Goal: Communication & Community: Answer question/provide support

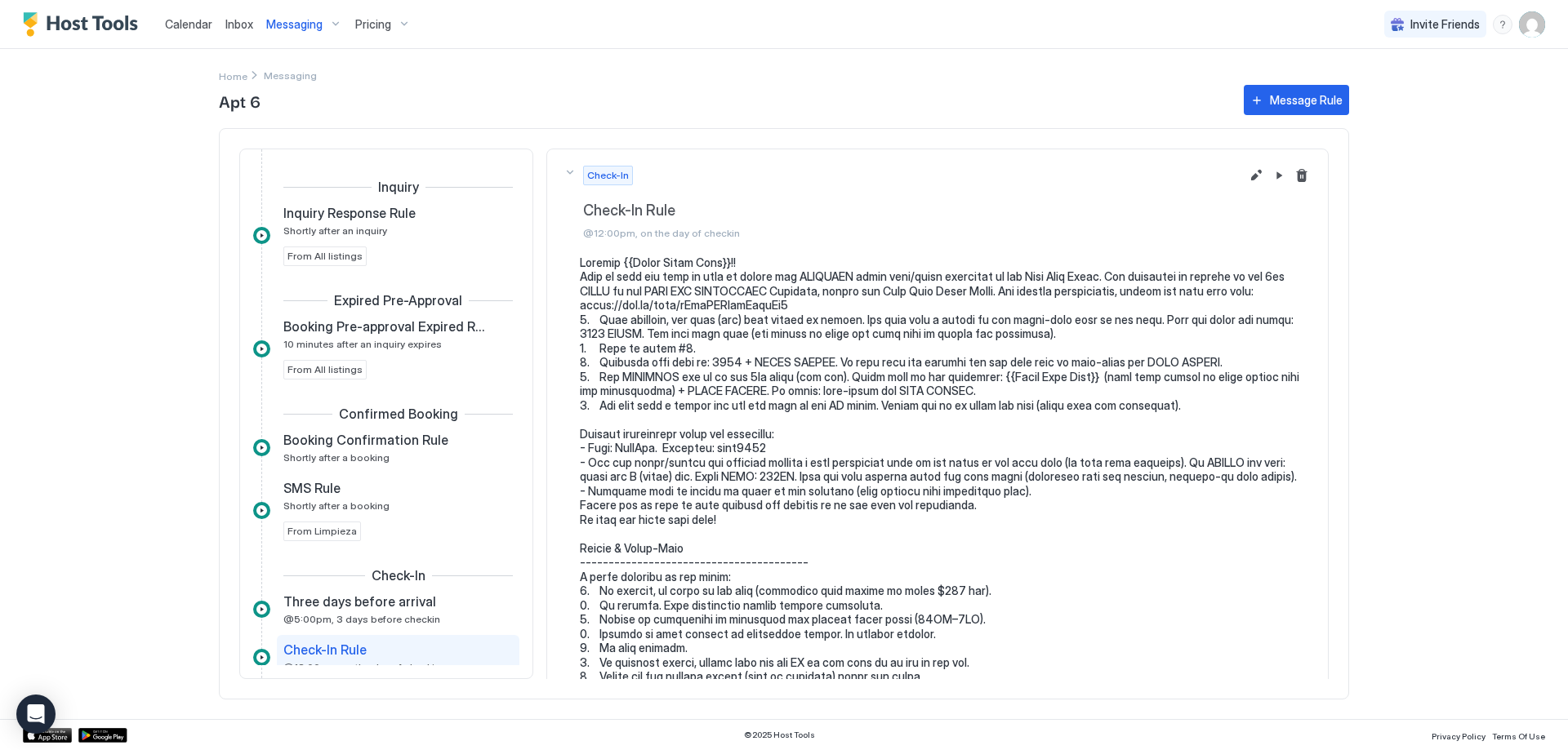
scroll to position [183, 0]
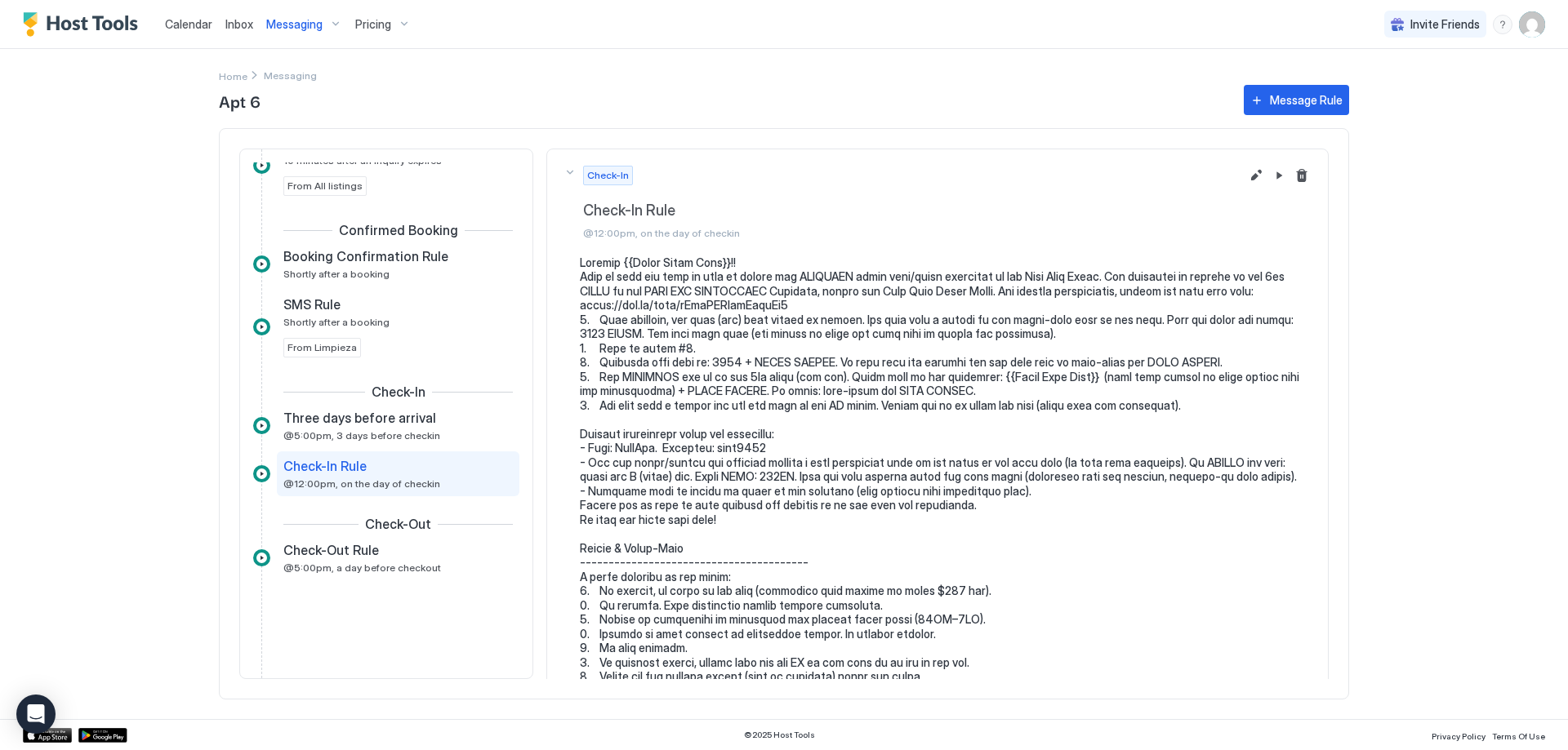
click at [235, 21] on span "Inbox" at bounding box center [239, 24] width 28 height 14
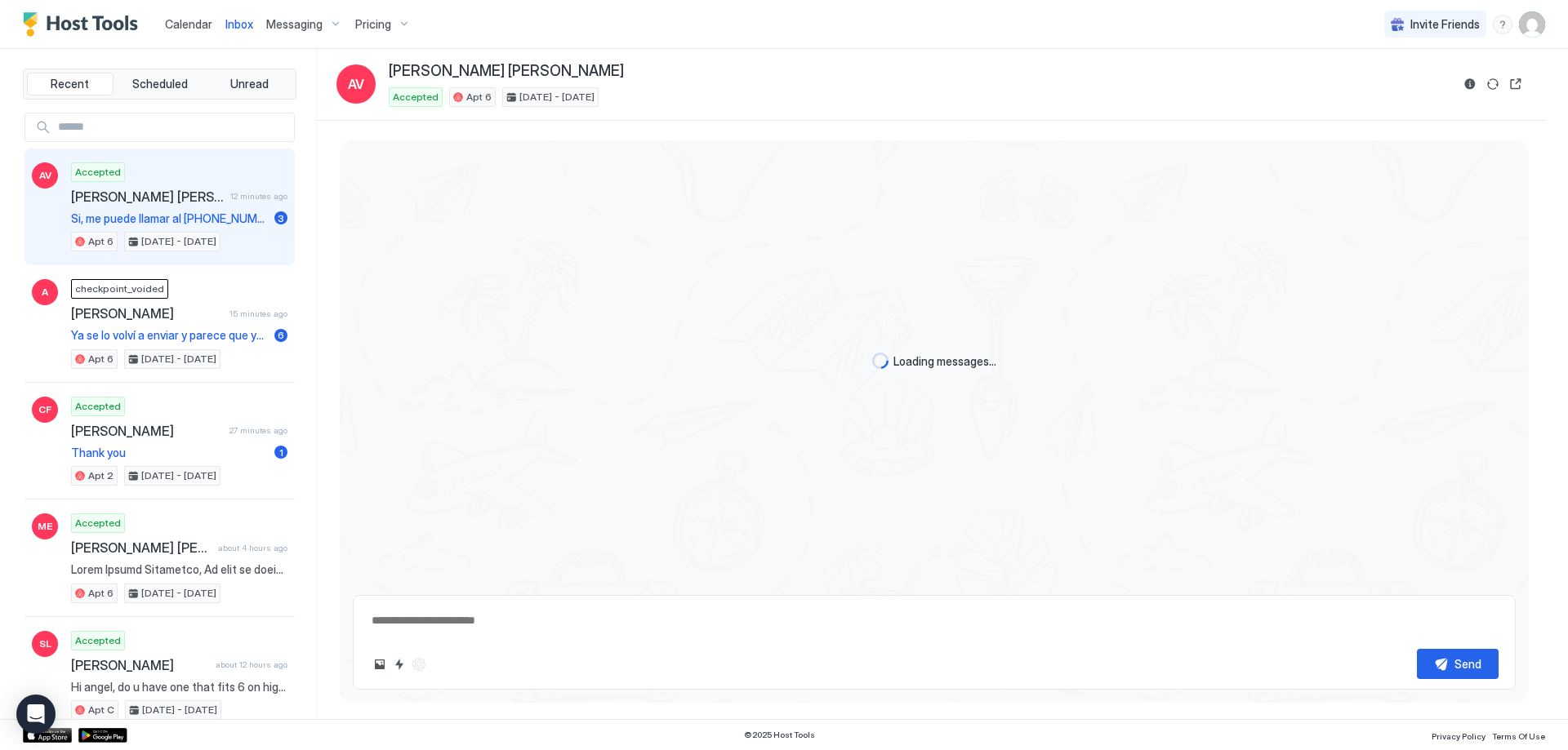
type textarea "*"
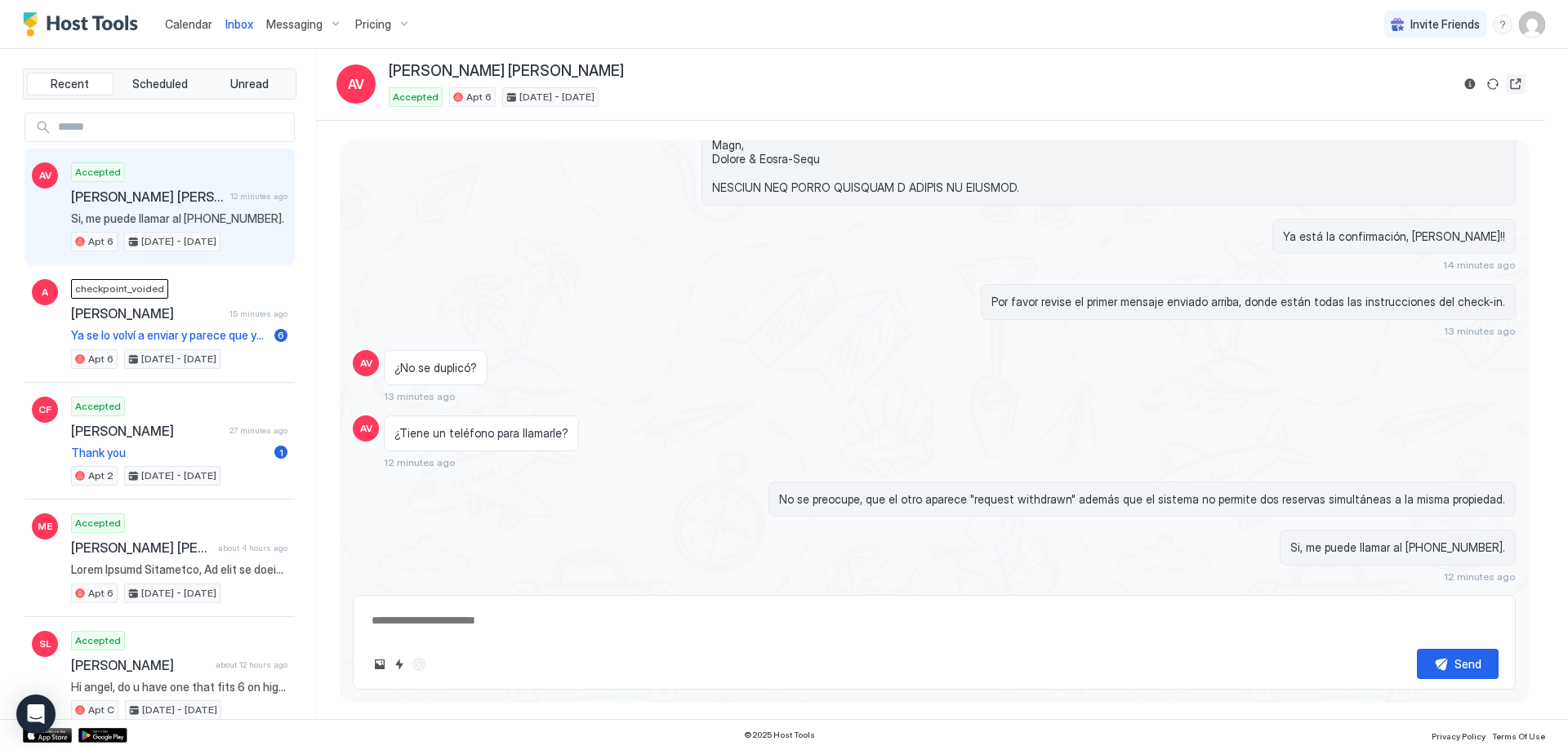
click at [1514, 86] on button "Open reservation" at bounding box center [1516, 84] width 20 height 20
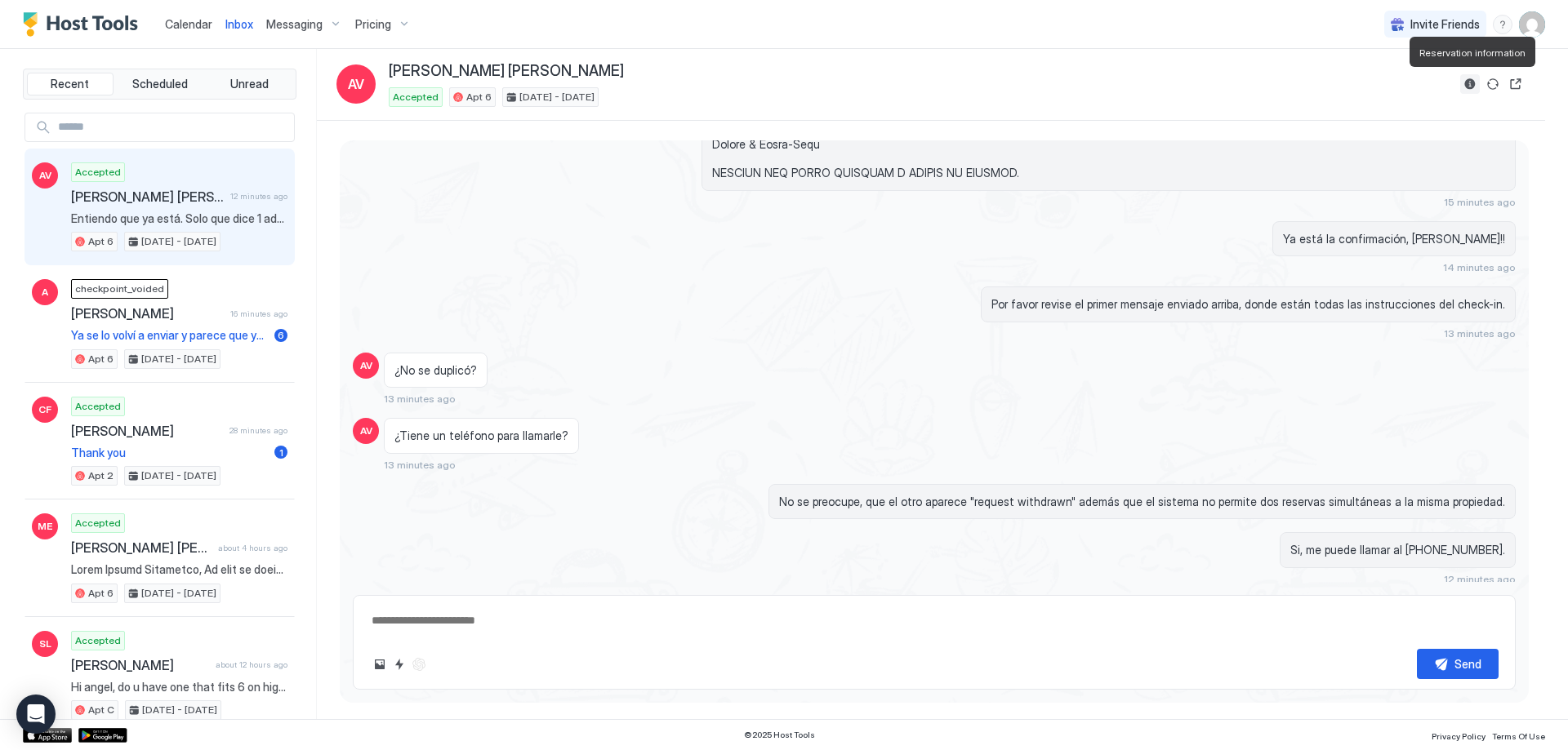
click at [1466, 88] on button "Reservation information" at bounding box center [1470, 84] width 20 height 20
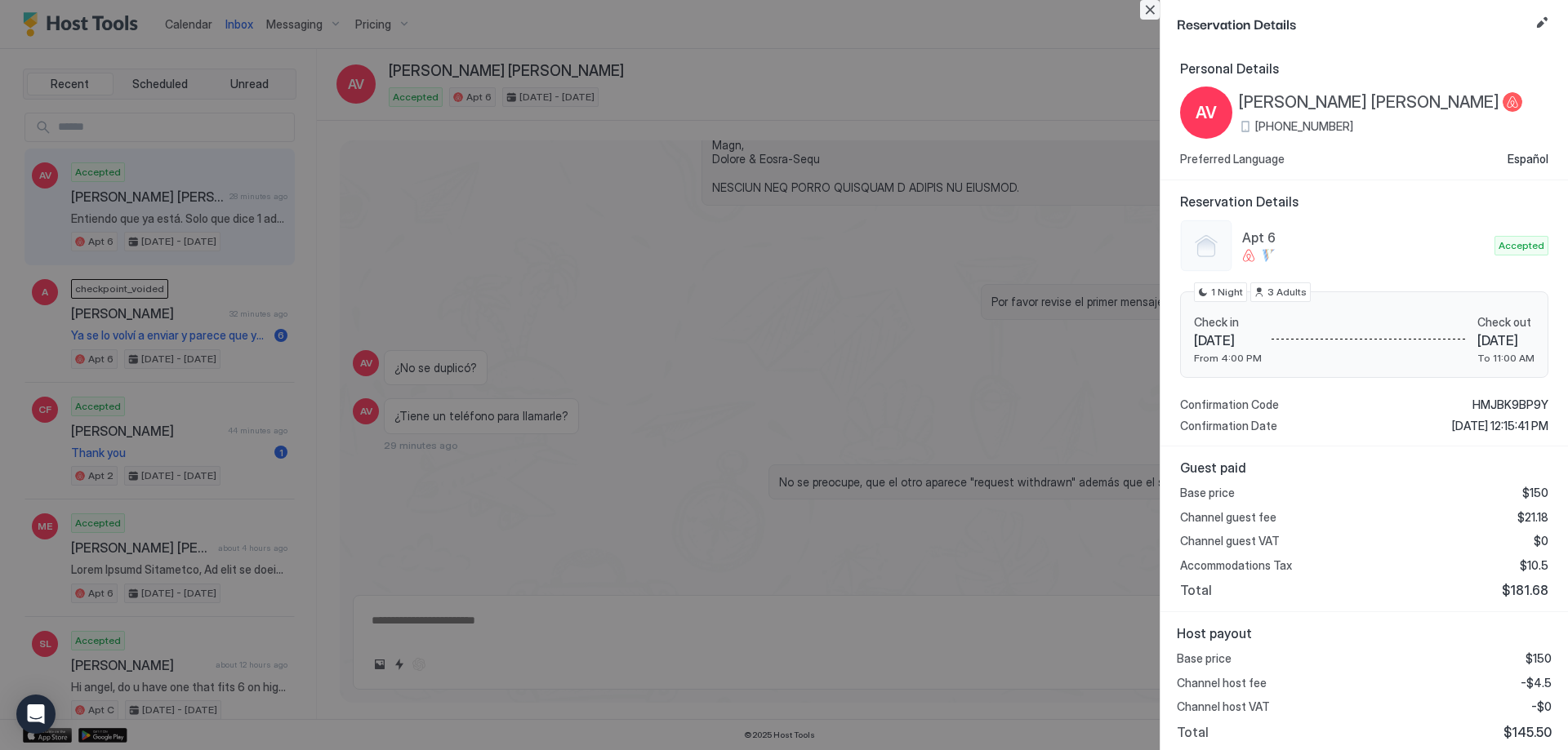
click at [1155, 14] on button "Close" at bounding box center [1150, 10] width 20 height 20
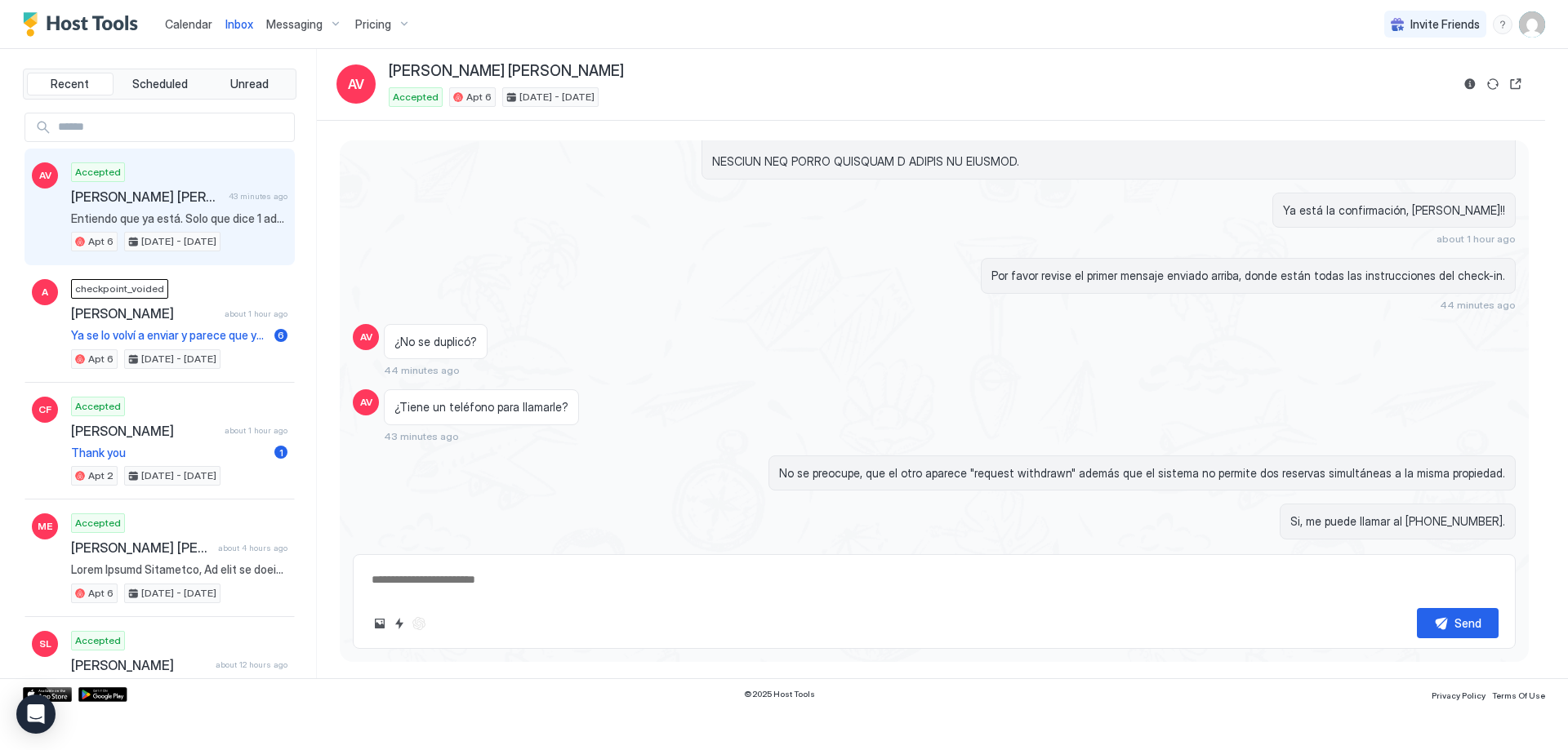
scroll to position [1432, 0]
